Goal: Information Seeking & Learning: Understand process/instructions

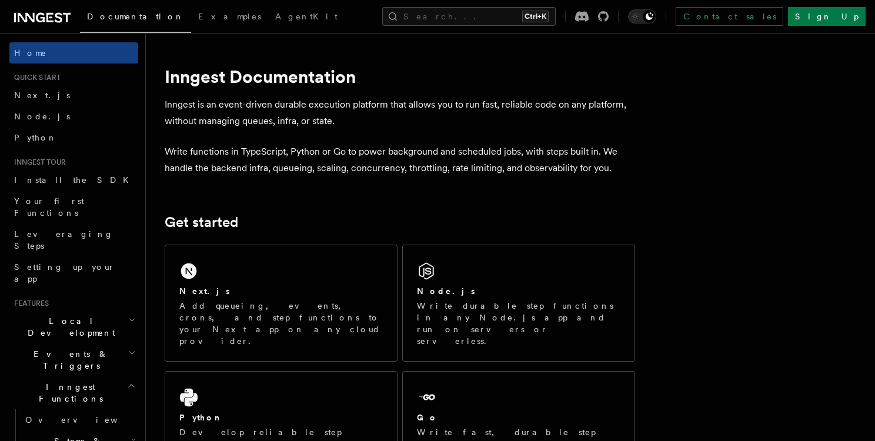
scroll to position [106, 0]
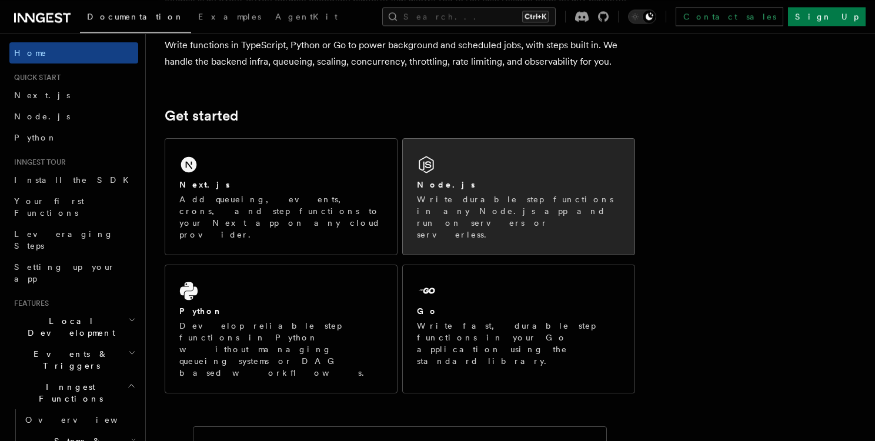
click at [470, 185] on div "Node.js" at bounding box center [519, 185] width 204 height 12
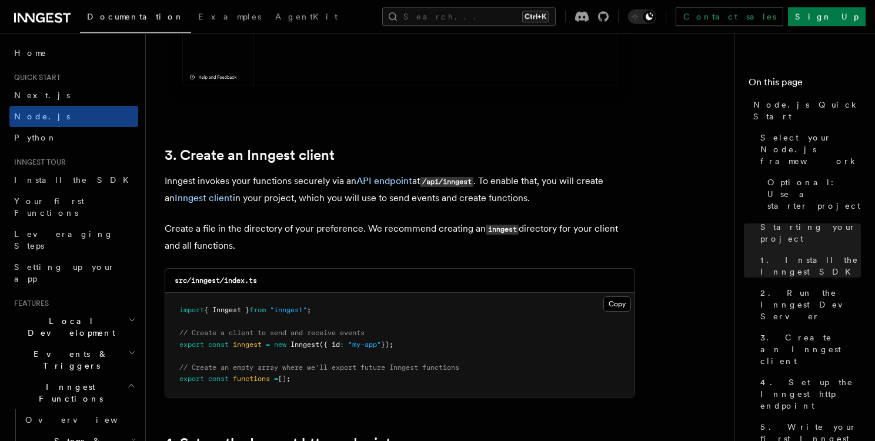
scroll to position [1404, 0]
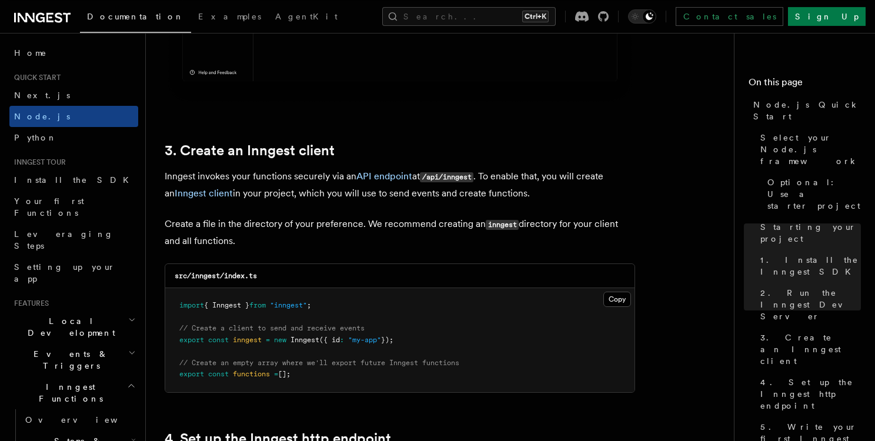
drag, startPoint x: 230, startPoint y: 179, endPoint x: 401, endPoint y: 205, distance: 173.2
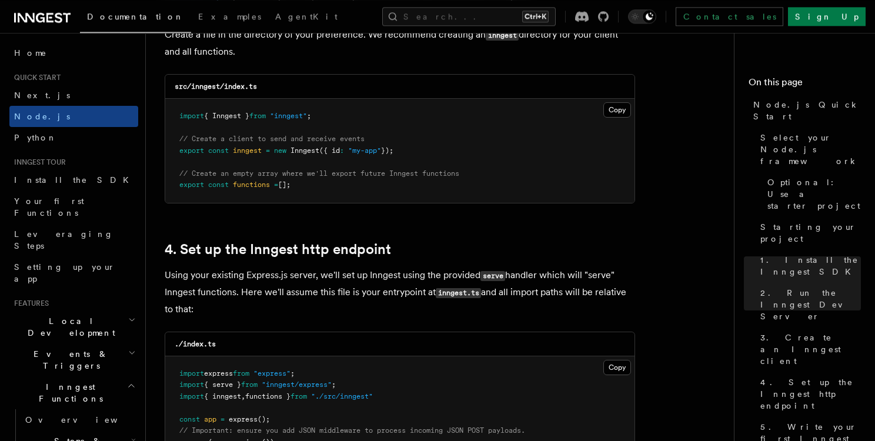
scroll to position [1748, 0]
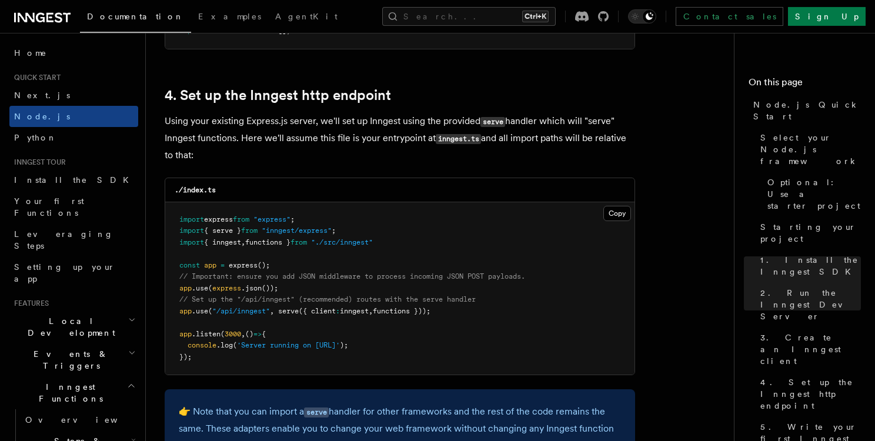
drag, startPoint x: 206, startPoint y: 162, endPoint x: 155, endPoint y: 121, distance: 65.6
drag, startPoint x: 155, startPoint y: 121, endPoint x: 193, endPoint y: 163, distance: 56.7
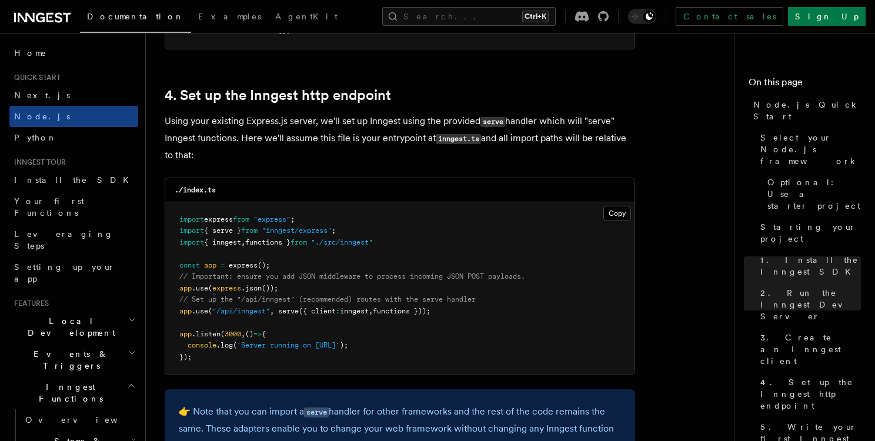
click at [193, 163] on p "Using your existing Express.js server, we'll set up Inngest using the provided …" at bounding box center [400, 138] width 471 height 51
drag, startPoint x: 200, startPoint y: 162, endPoint x: 159, endPoint y: 112, distance: 65.2
drag, startPoint x: 278, startPoint y: 129, endPoint x: 338, endPoint y: 163, distance: 69.0
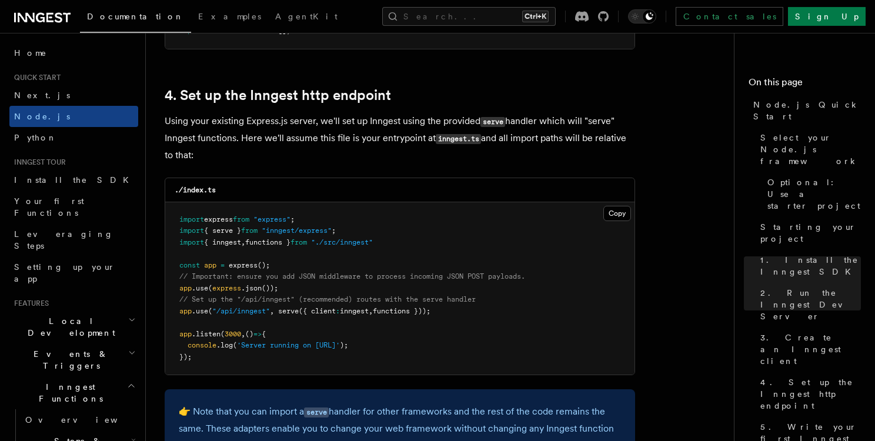
click at [338, 163] on p "Using your existing Express.js server, we'll set up Inngest using the provided …" at bounding box center [400, 138] width 471 height 51
drag, startPoint x: 207, startPoint y: 164, endPoint x: 150, endPoint y: 124, distance: 69.2
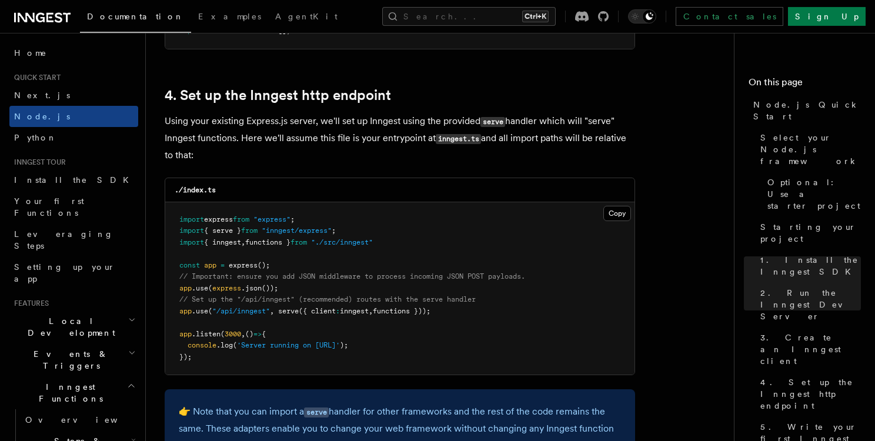
drag, startPoint x: 150, startPoint y: 124, endPoint x: 197, endPoint y: 154, distance: 55.8
click at [197, 154] on p "Using your existing Express.js server, we'll set up Inngest using the provided …" at bounding box center [400, 138] width 471 height 51
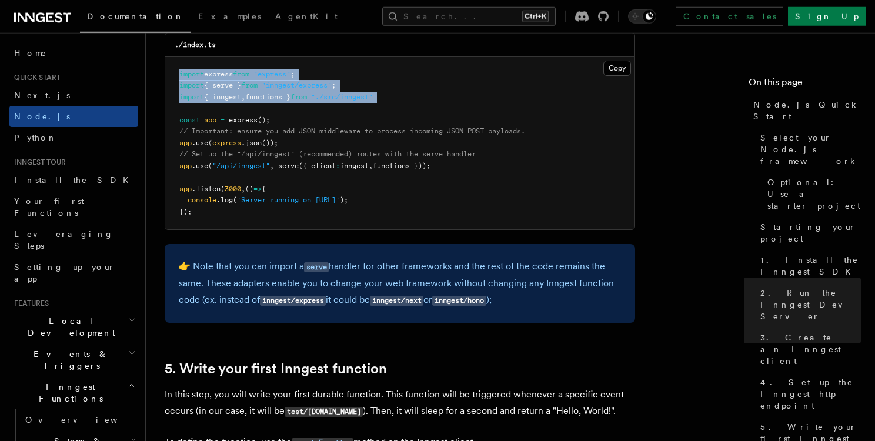
drag, startPoint x: 178, startPoint y: 79, endPoint x: 394, endPoint y: 112, distance: 219.0
click at [394, 112] on pre "import express from "express" ; import { serve } from "inngest/express" ; impor…" at bounding box center [400, 143] width 470 height 173
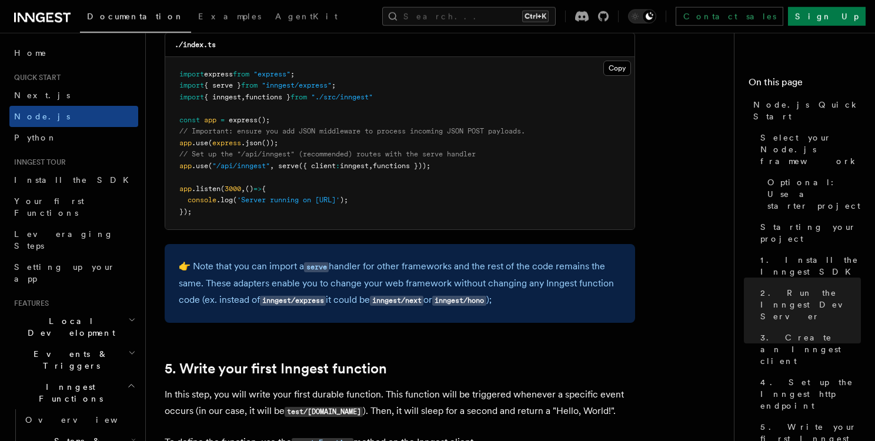
click at [394, 112] on pre "import express from "express" ; import { serve } from "inngest/express" ; impor…" at bounding box center [400, 143] width 470 height 173
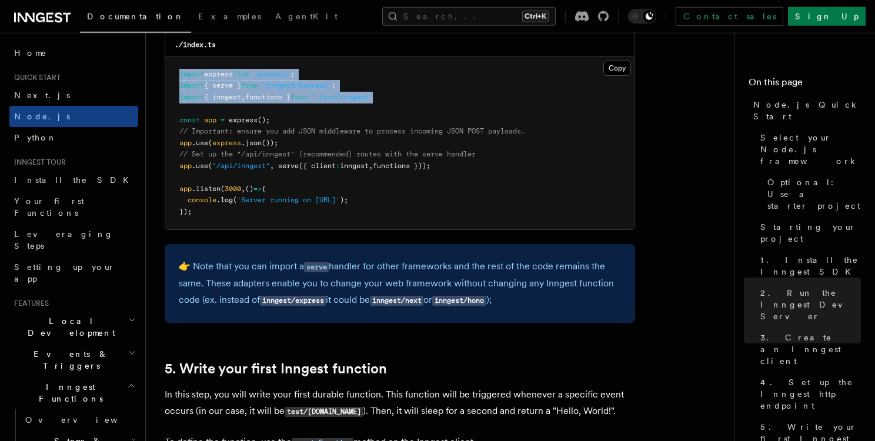
drag, startPoint x: 394, startPoint y: 96, endPoint x: 196, endPoint y: 68, distance: 200.2
click at [196, 68] on pre "import express from "express" ; import { serve } from "inngest/express" ; impor…" at bounding box center [400, 143] width 470 height 173
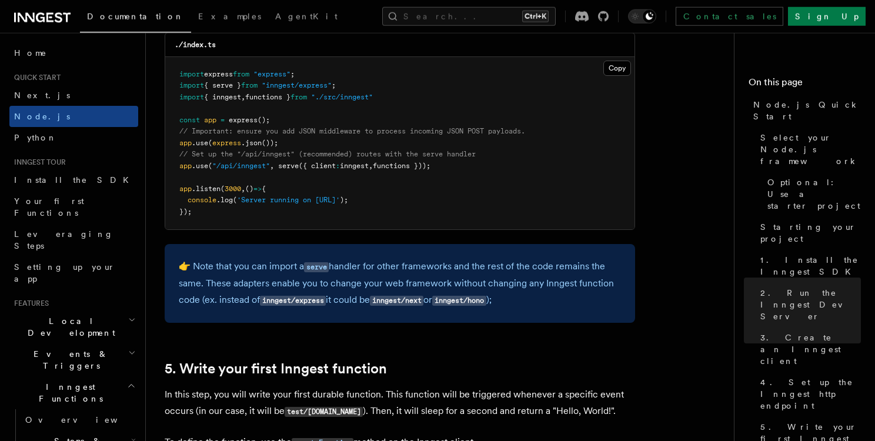
click at [196, 68] on pre "import express from "express" ; import { serve } from "inngest/express" ; impor…" at bounding box center [400, 143] width 470 height 173
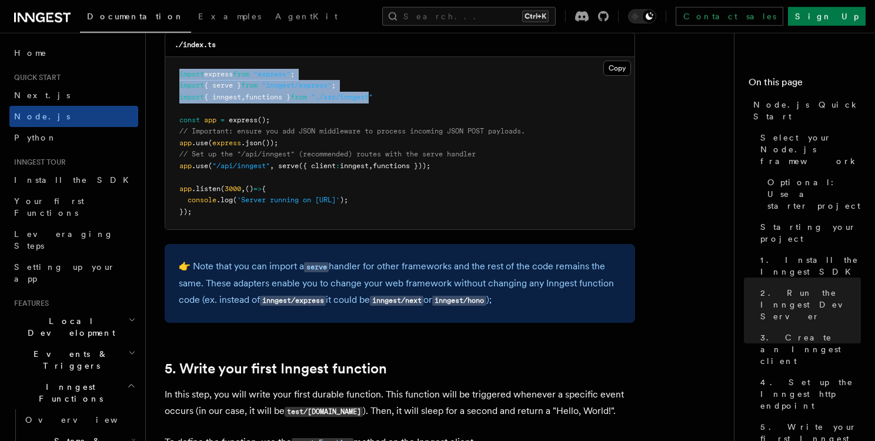
drag, startPoint x: 196, startPoint y: 68, endPoint x: 361, endPoint y: 103, distance: 168.9
click at [361, 103] on pre "import express from "express" ; import { serve } from "inngest/express" ; impor…" at bounding box center [400, 143] width 470 height 173
click at [361, 101] on span ""./src/inngest"" at bounding box center [342, 97] width 62 height 8
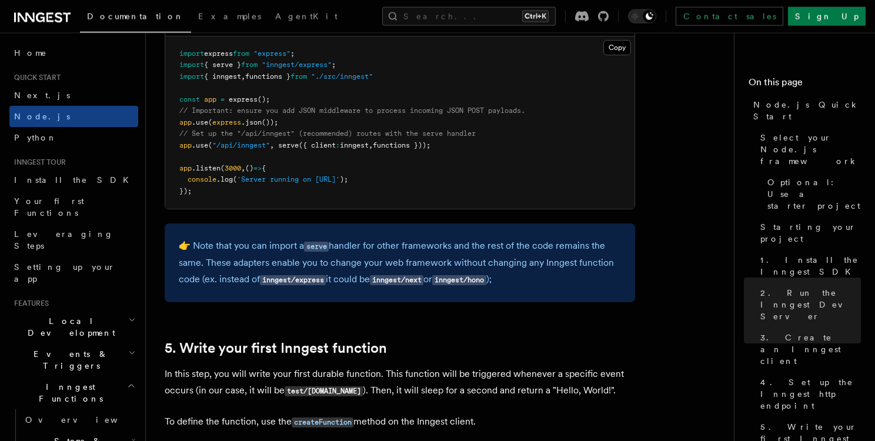
scroll to position [1915, 0]
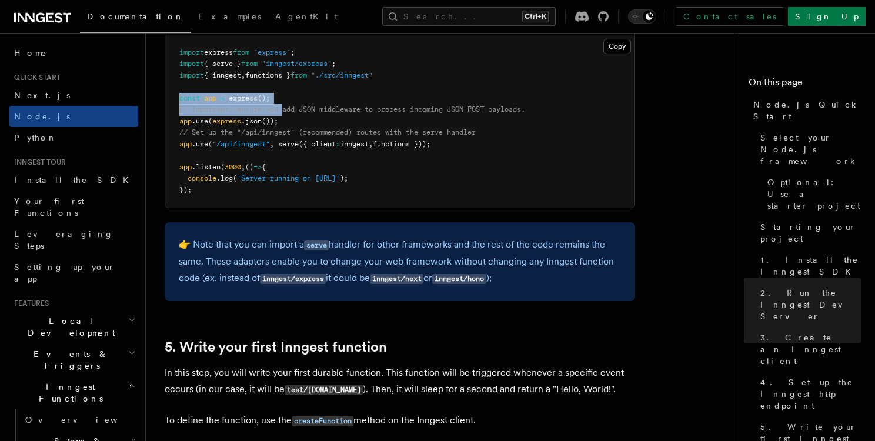
drag, startPoint x: 181, startPoint y: 102, endPoint x: 286, endPoint y: 109, distance: 105.6
click at [286, 109] on code "import express from "express" ; import { serve } from "inngest/express" ; impor…" at bounding box center [352, 121] width 346 height 146
click at [286, 109] on span "// Important: ensure you add JSON middleware to process incoming JSON POST payl…" at bounding box center [352, 109] width 346 height 8
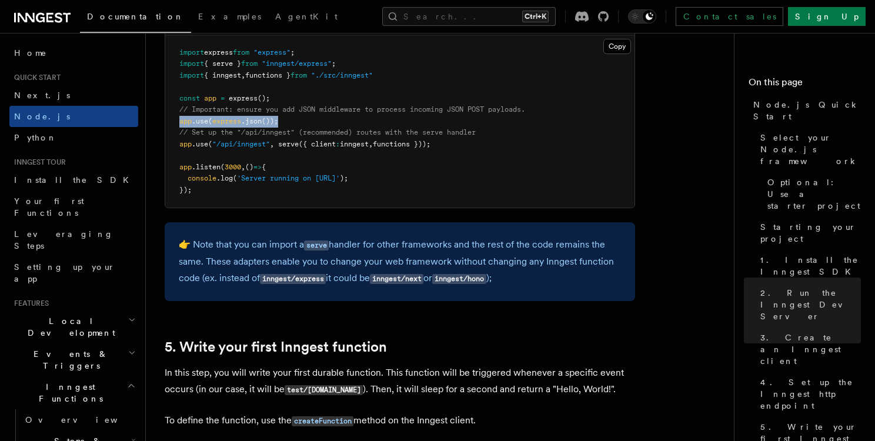
drag, startPoint x: 178, startPoint y: 121, endPoint x: 298, endPoint y: 128, distance: 120.2
click at [298, 128] on pre "import express from "express" ; import { serve } from "inngest/express" ; impor…" at bounding box center [400, 121] width 470 height 173
click at [177, 145] on pre "import express from "express" ; import { serve } from "inngest/express" ; impor…" at bounding box center [400, 121] width 470 height 173
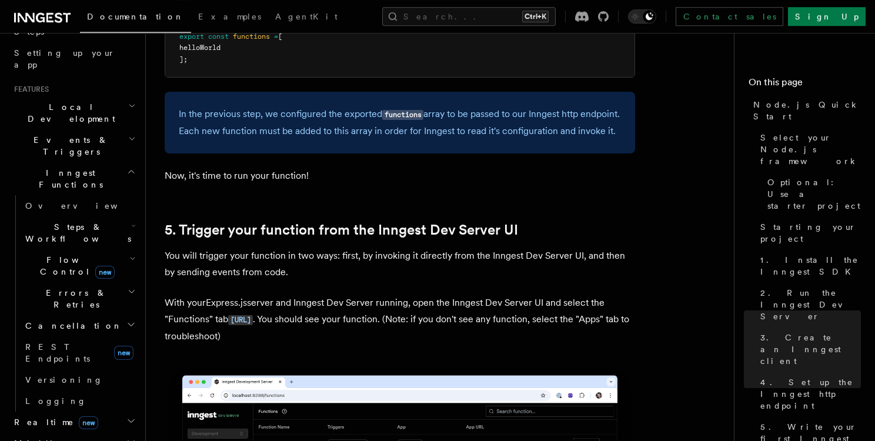
scroll to position [215, 0]
click at [62, 194] on link "Overview" at bounding box center [80, 204] width 118 height 21
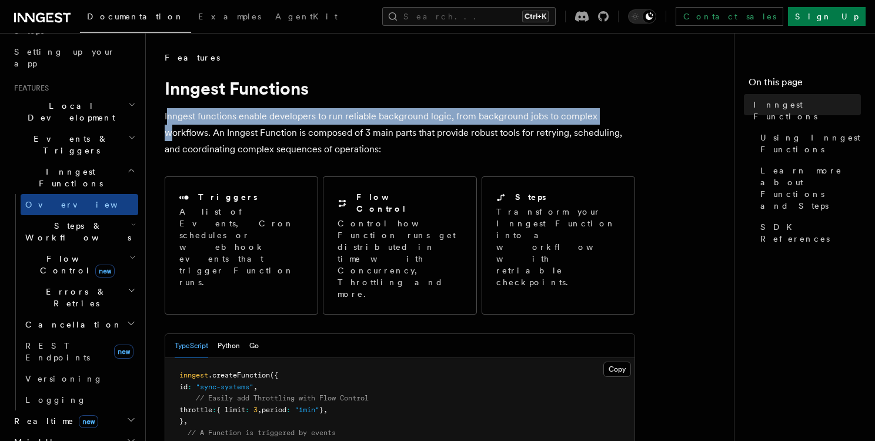
drag, startPoint x: 172, startPoint y: 125, endPoint x: 169, endPoint y: 119, distance: 7.1
click at [169, 119] on p "Inngest functions enable developers to run reliable background logic, from back…" at bounding box center [400, 132] width 471 height 49
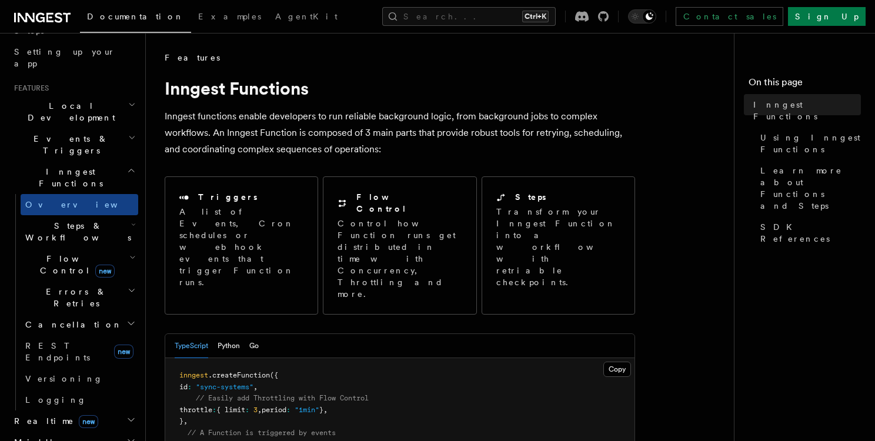
click at [169, 119] on p "Inngest functions enable developers to run reliable background logic, from back…" at bounding box center [400, 132] width 471 height 49
click at [317, 124] on p "Inngest functions enable developers to run reliable background logic, from back…" at bounding box center [400, 132] width 471 height 49
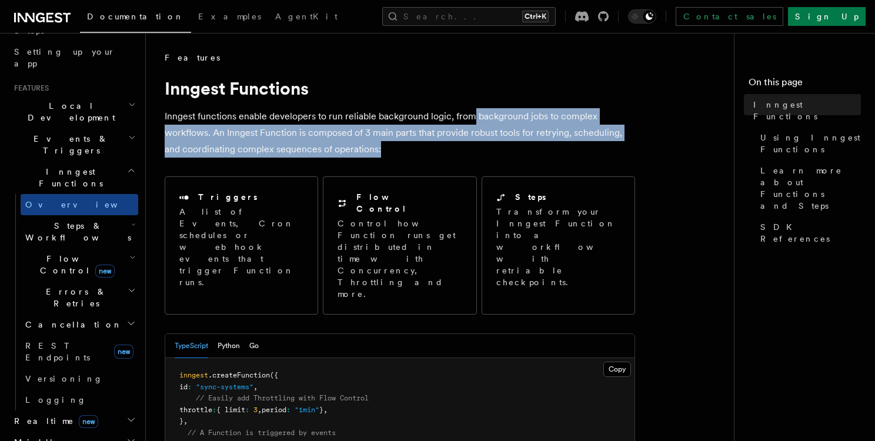
drag, startPoint x: 472, startPoint y: 114, endPoint x: 561, endPoint y: 157, distance: 98.7
click at [561, 157] on p "Inngest functions enable developers to run reliable background logic, from back…" at bounding box center [400, 132] width 471 height 49
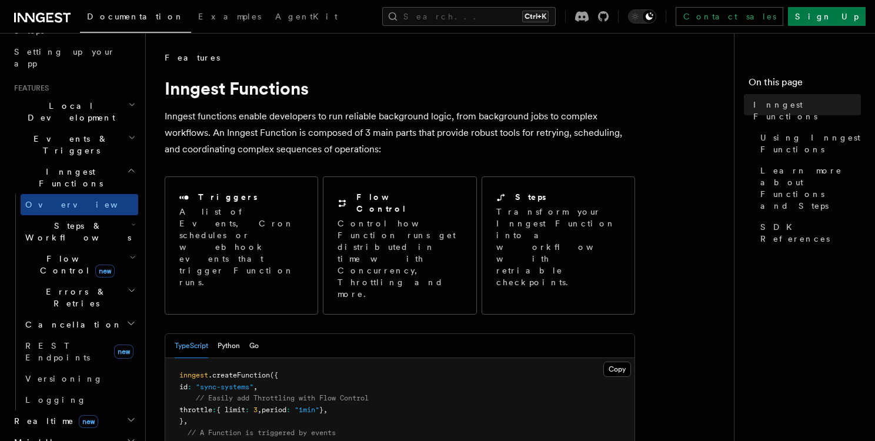
click at [561, 157] on p "Inngest functions enable developers to run reliable background logic, from back…" at bounding box center [400, 132] width 471 height 49
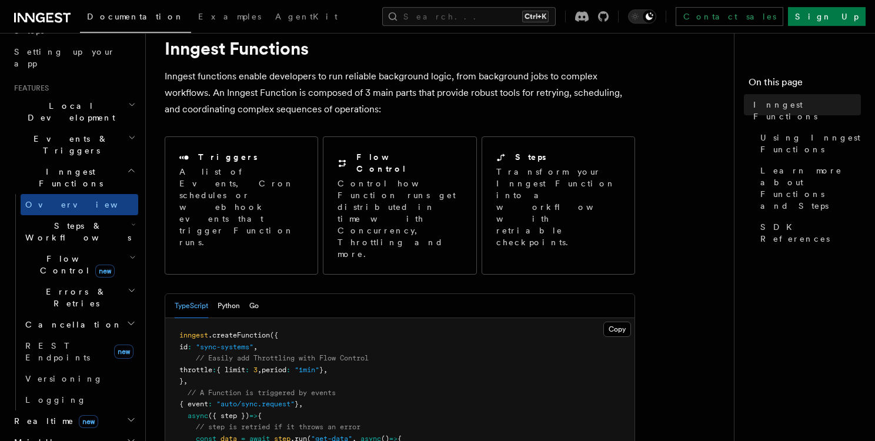
scroll to position [45, 0]
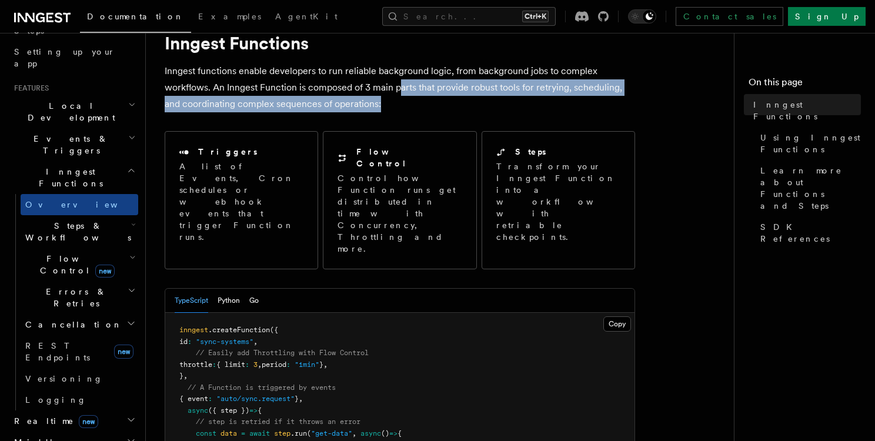
drag, startPoint x: 402, startPoint y: 95, endPoint x: 498, endPoint y: 101, distance: 96.7
click at [498, 101] on p "Inngest functions enable developers to run reliable background logic, from back…" at bounding box center [400, 87] width 471 height 49
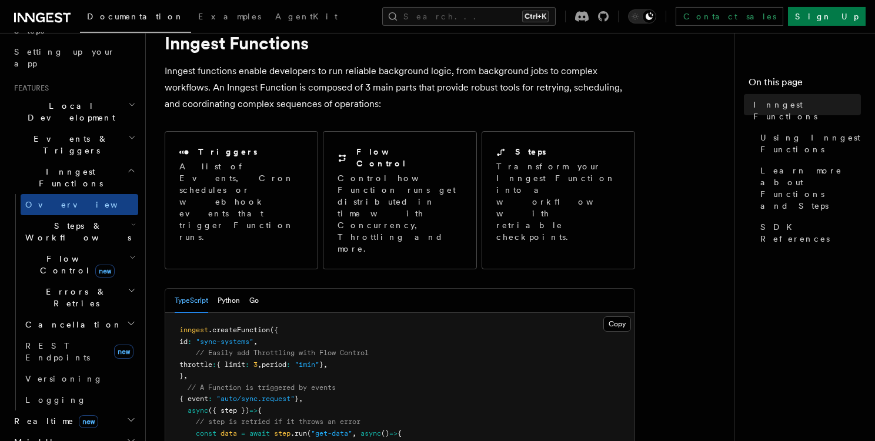
click at [498, 101] on p "Inngest functions enable developers to run reliable background logic, from back…" at bounding box center [400, 87] width 471 height 49
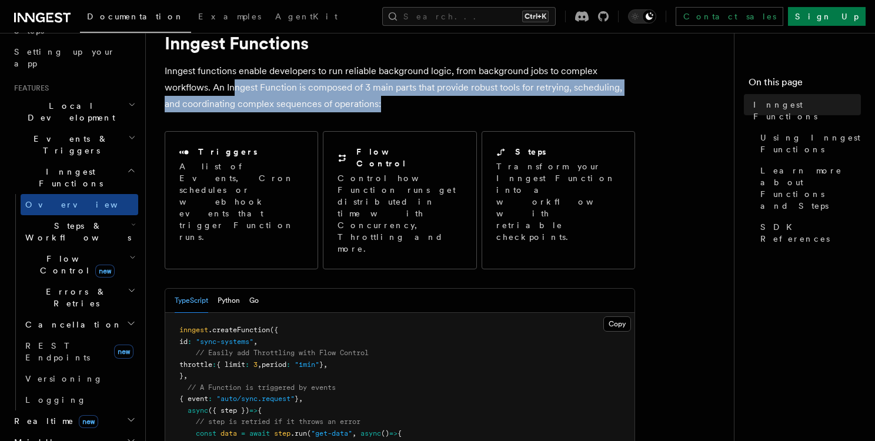
drag, startPoint x: 498, startPoint y: 101, endPoint x: 235, endPoint y: 81, distance: 264.3
click at [235, 81] on p "Inngest functions enable developers to run reliable background logic, from back…" at bounding box center [400, 87] width 471 height 49
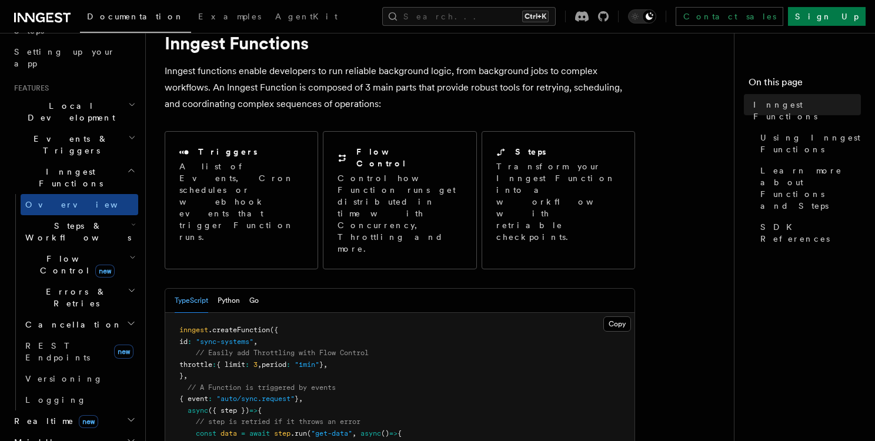
click at [235, 81] on p "Inngest functions enable developers to run reliable background logic, from back…" at bounding box center [400, 87] width 471 height 49
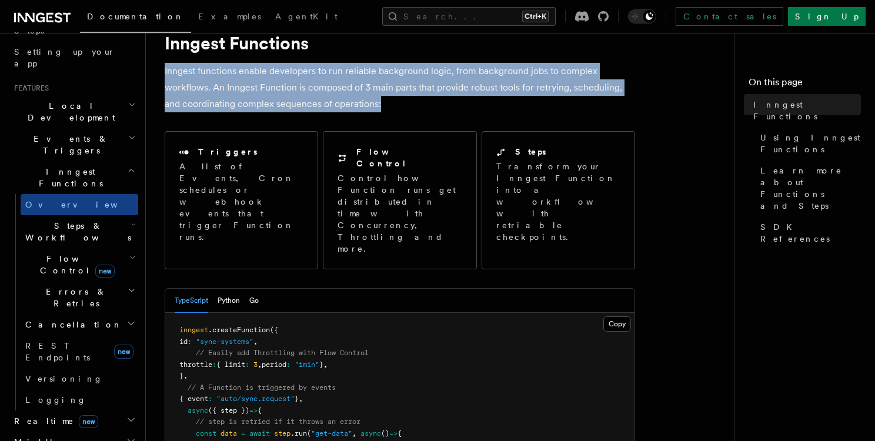
drag, startPoint x: 162, startPoint y: 67, endPoint x: 432, endPoint y: 117, distance: 274.6
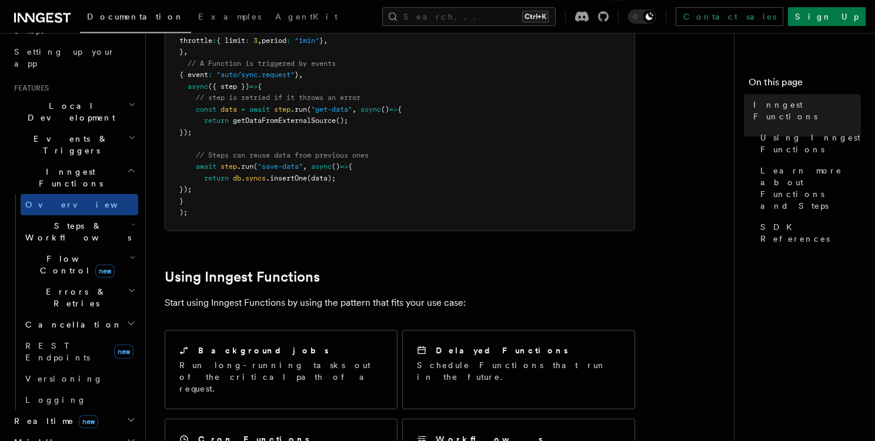
scroll to position [372, 0]
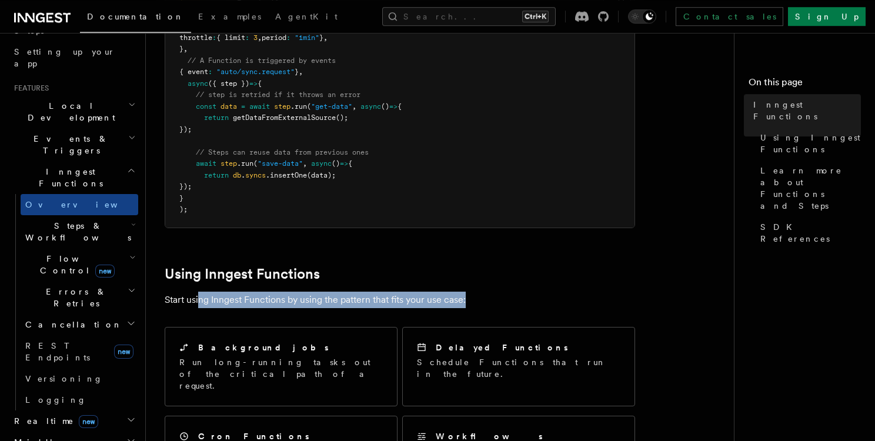
drag, startPoint x: 198, startPoint y: 251, endPoint x: 351, endPoint y: 259, distance: 152.6
click at [351, 292] on p "Start using Inngest Functions by using the pattern that fits your use case:" at bounding box center [400, 300] width 471 height 16
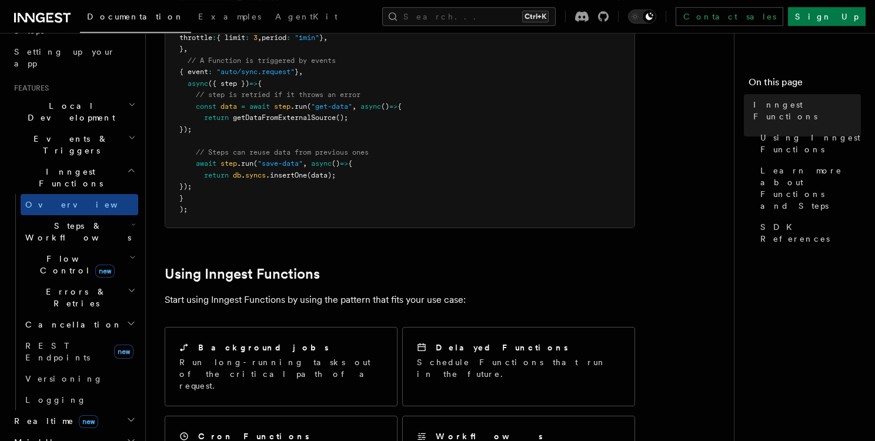
click at [351, 292] on p "Start using Inngest Functions by using the pattern that fits your use case:" at bounding box center [400, 300] width 471 height 16
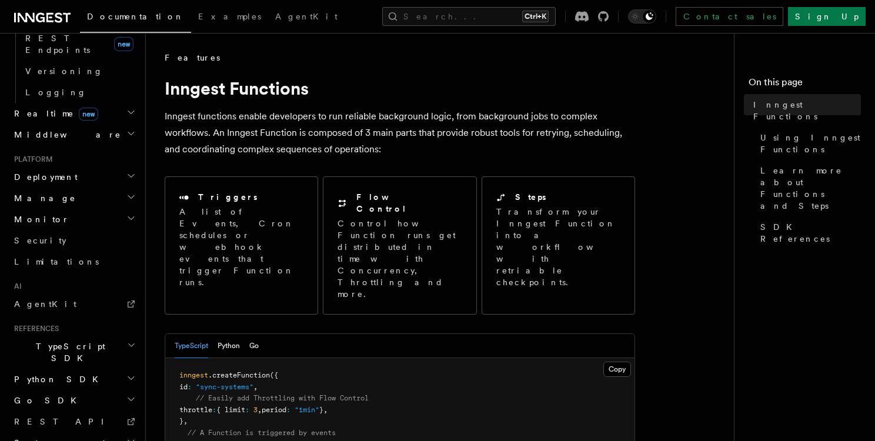
scroll to position [457, 0]
